Goal: Communication & Community: Participate in discussion

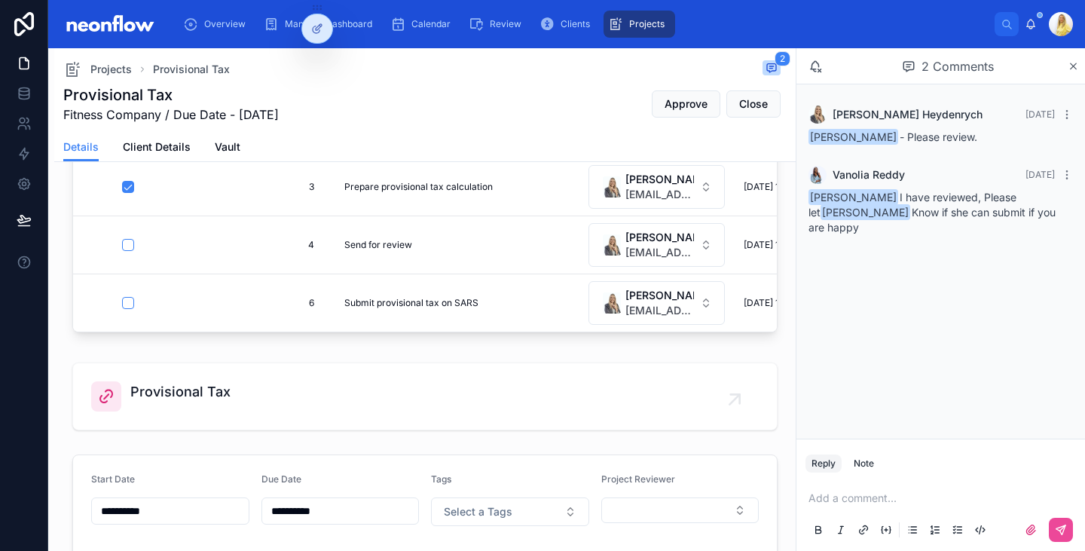
scroll to position [299, 0]
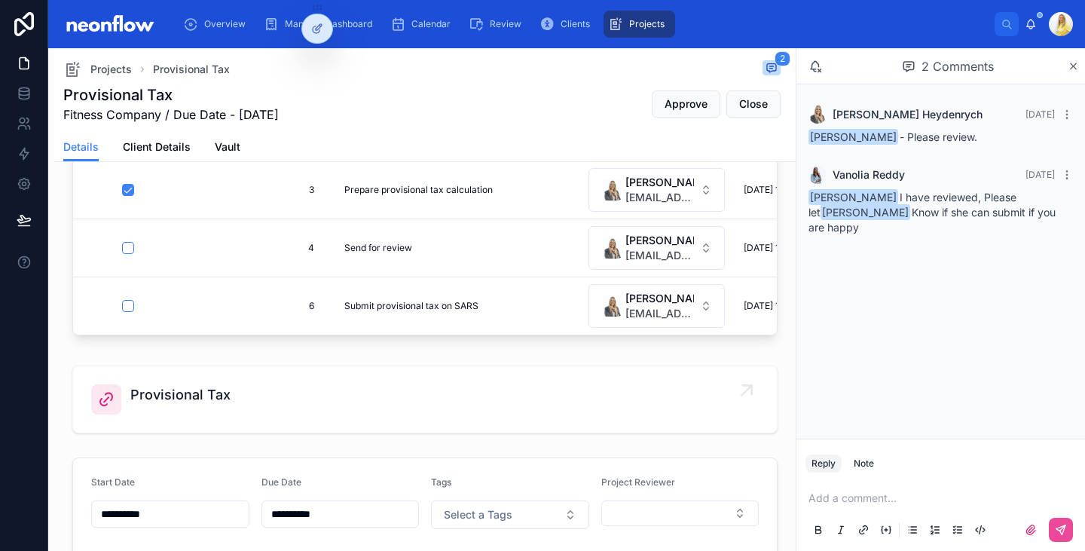
click at [170, 405] on span "Provisional Tax" at bounding box center [180, 394] width 100 height 21
click at [665, 106] on span "Approve" at bounding box center [686, 103] width 43 height 15
click at [844, 497] on p at bounding box center [944, 498] width 271 height 15
click at [1056, 534] on icon at bounding box center [1061, 530] width 12 height 12
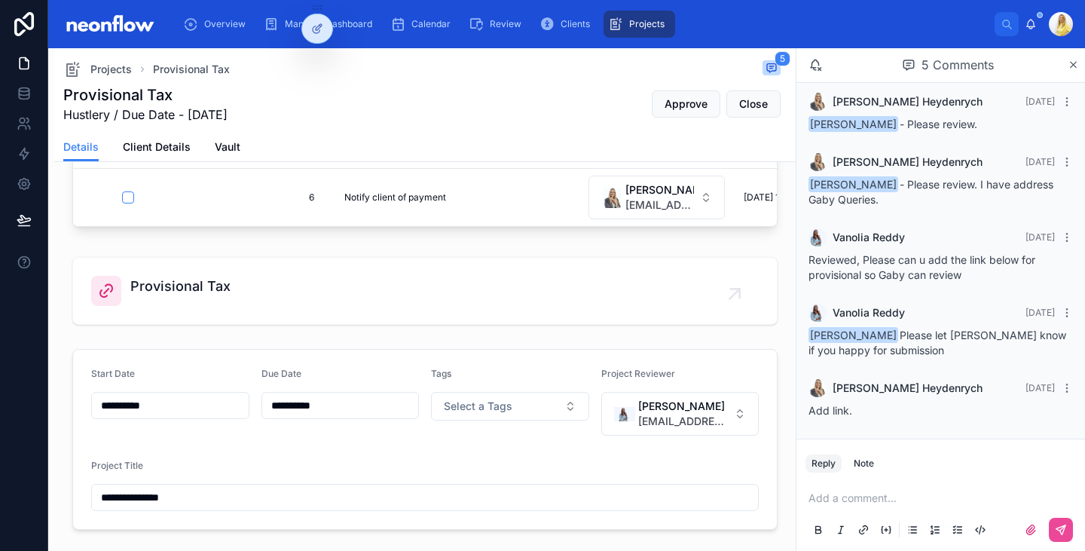
scroll to position [467, 0]
click at [197, 292] on span "Provisional Tax" at bounding box center [180, 285] width 100 height 21
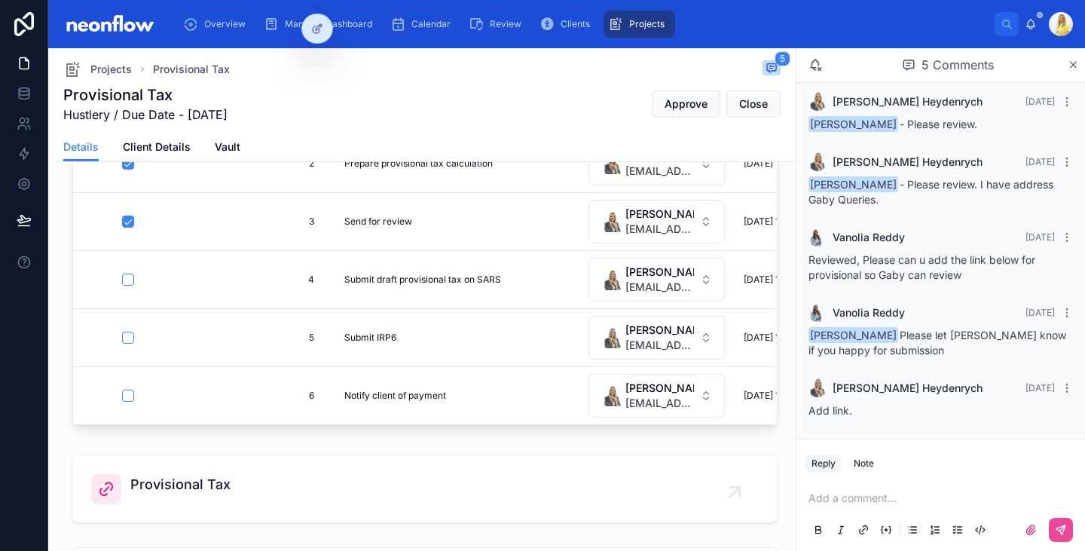
scroll to position [267, 0]
click at [667, 100] on span "Approve" at bounding box center [686, 103] width 43 height 15
click at [855, 497] on p at bounding box center [944, 498] width 271 height 15
click at [1056, 534] on icon at bounding box center [1061, 530] width 12 height 12
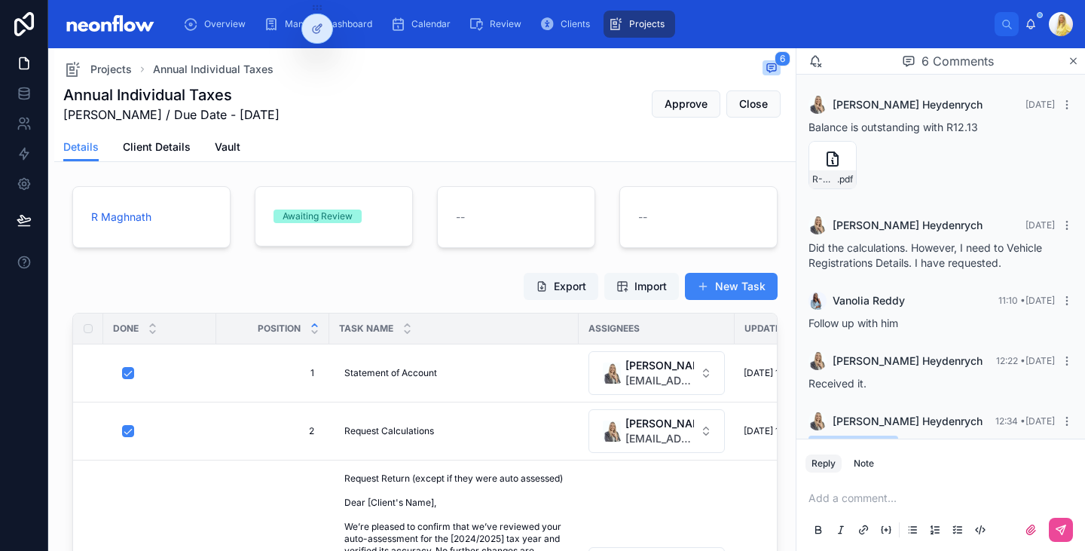
scroll to position [245, 0]
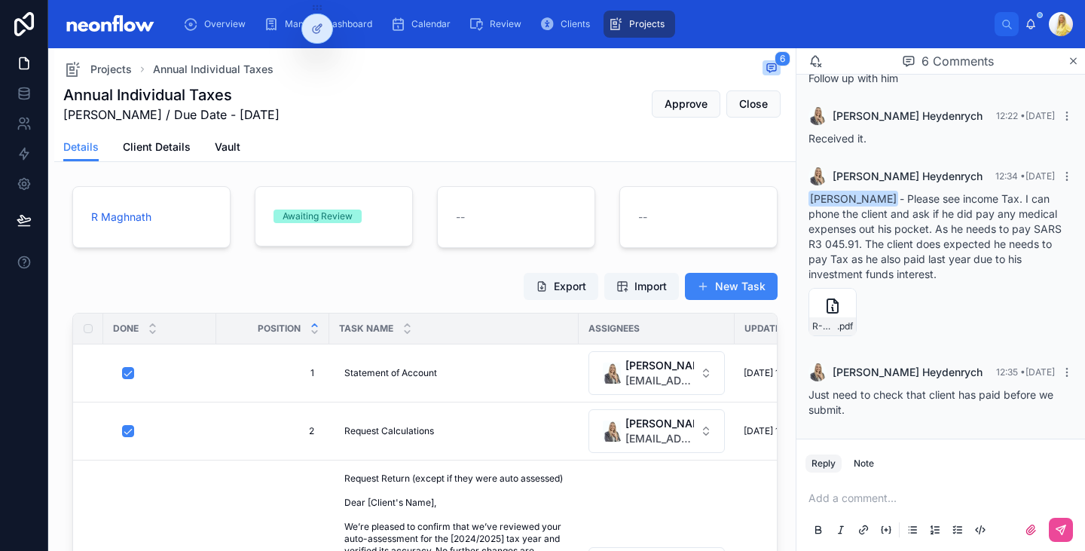
click at [883, 500] on p at bounding box center [944, 498] width 271 height 15
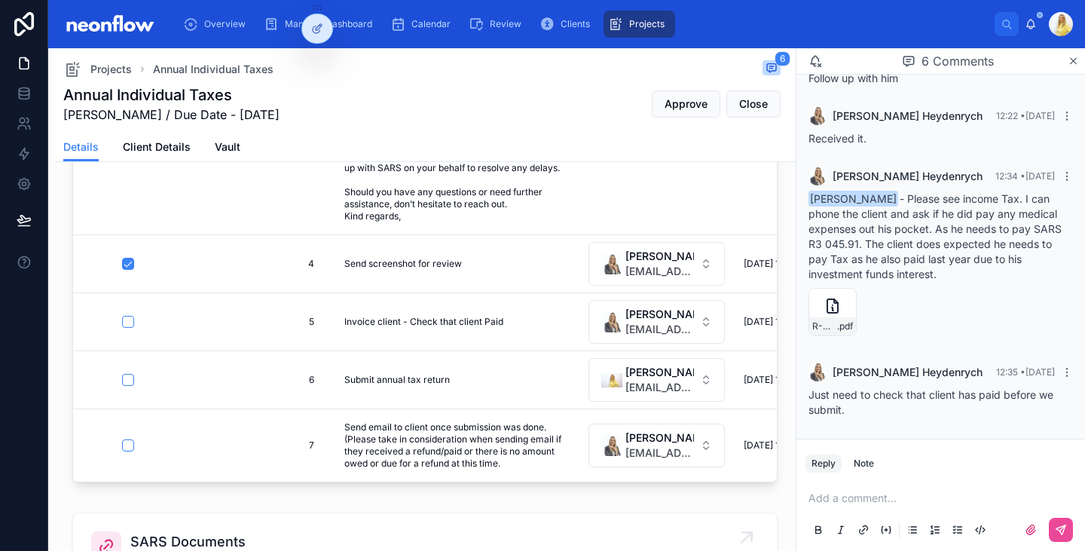
scroll to position [240, 0]
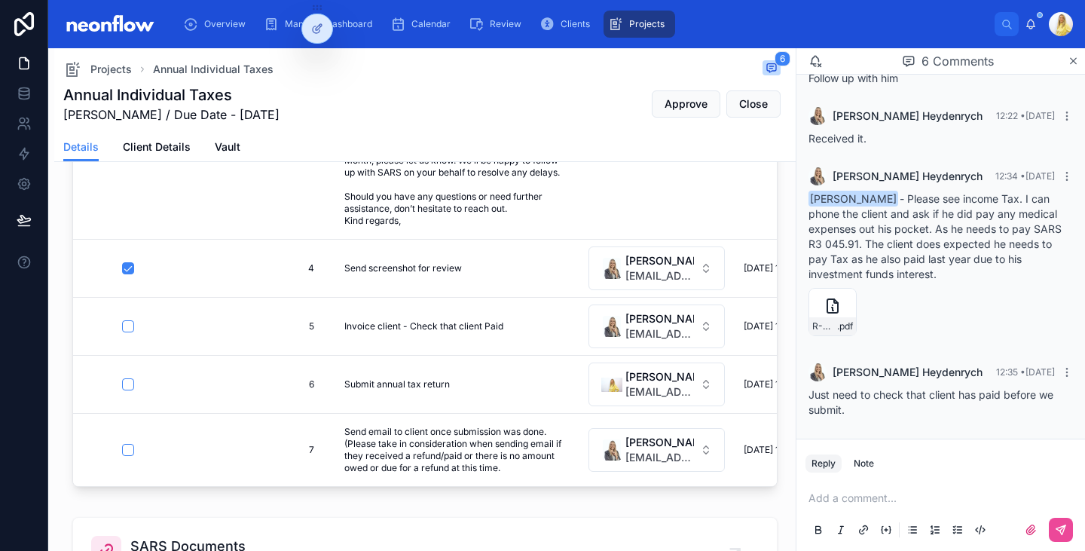
click at [861, 513] on div "Add a comment..." at bounding box center [941, 513] width 271 height 63
click at [854, 499] on p at bounding box center [944, 498] width 271 height 15
click at [1057, 531] on icon at bounding box center [1061, 530] width 12 height 12
